Goal: Book appointment/travel/reservation

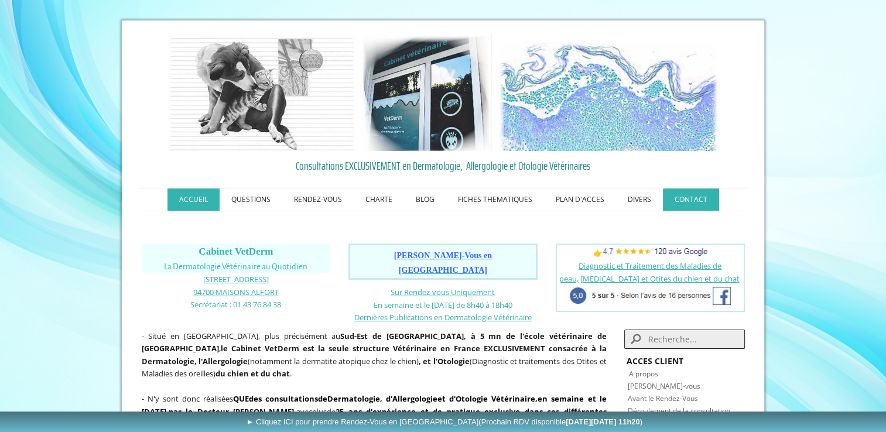
click at [682, 202] on link "CONTACT" at bounding box center [691, 200] width 56 height 22
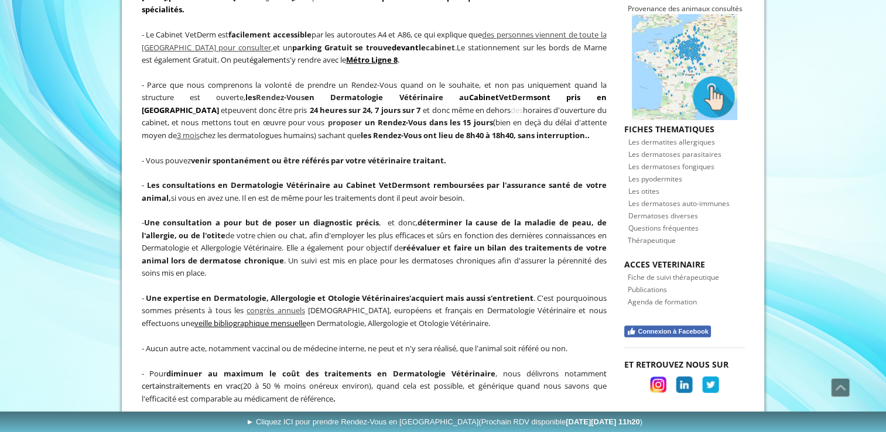
scroll to position [399, 0]
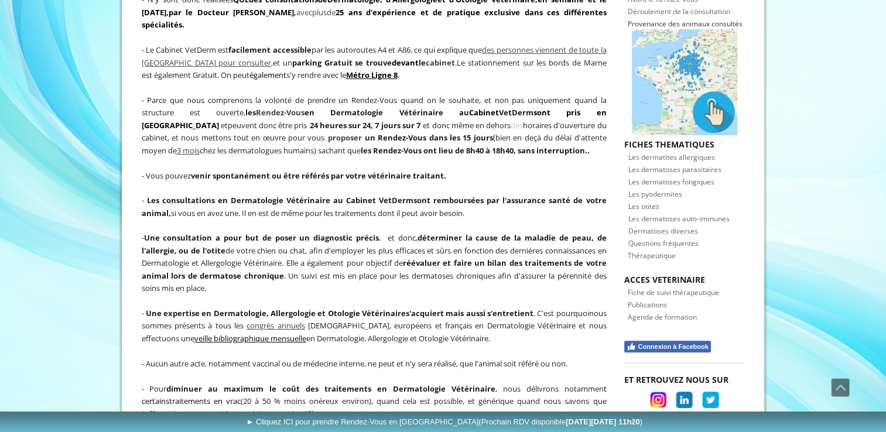
click at [647, 288] on span "Fiche de suivi thérapeutique" at bounding box center [673, 293] width 91 height 10
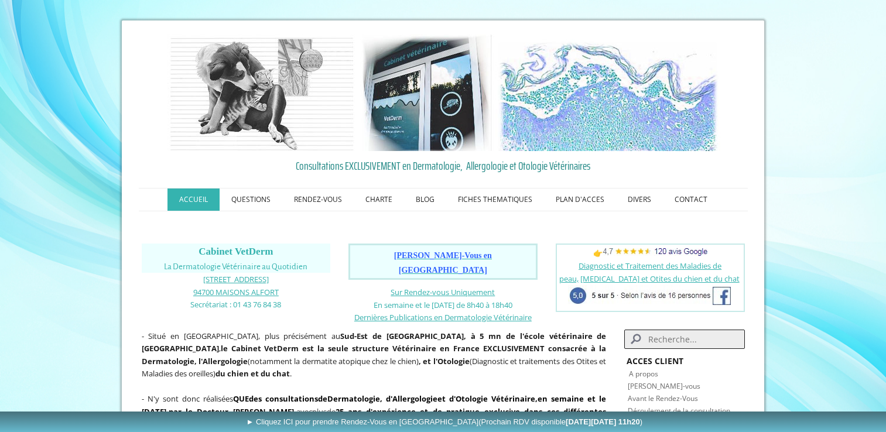
scroll to position [399, 0]
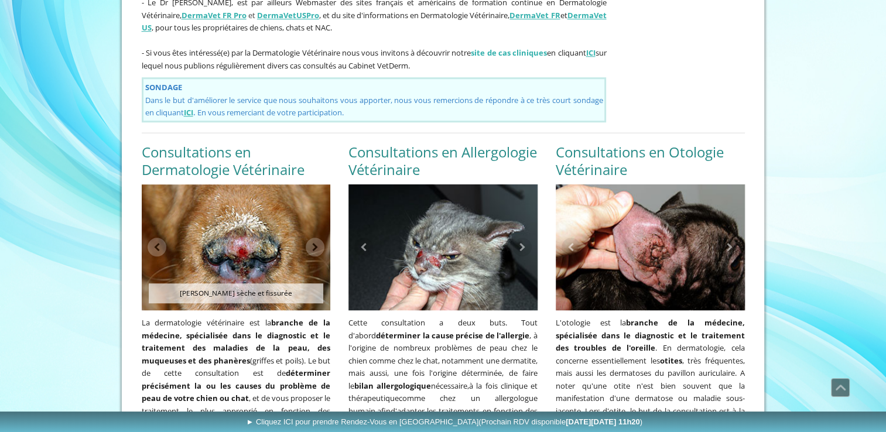
scroll to position [913, 0]
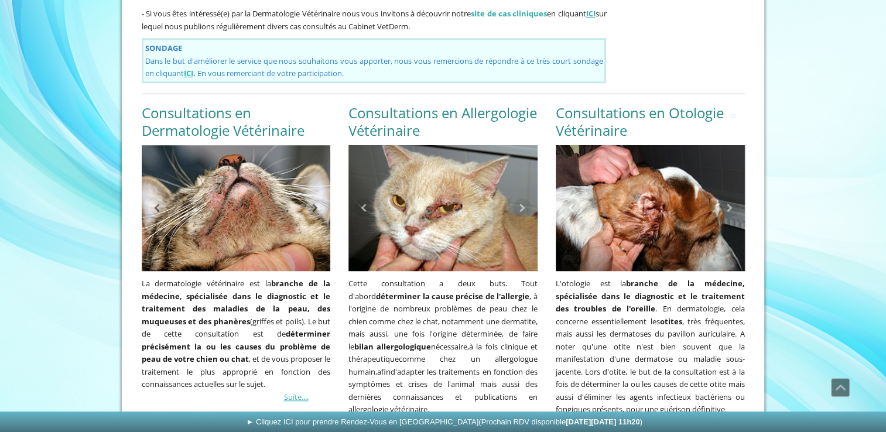
click at [405, 422] on span "► Cliquez ICI pour prendre Rendez-Vous en Ligne (Prochain RDV disponible CE Sam…" at bounding box center [444, 422] width 397 height 9
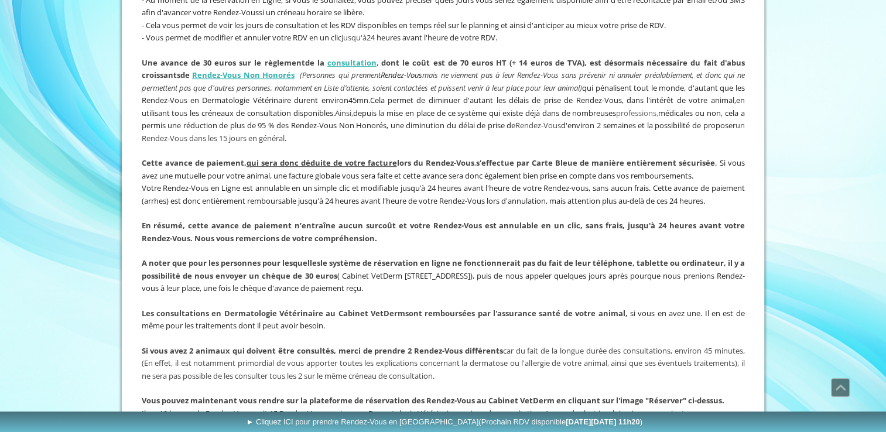
scroll to position [499, 0]
